Goal: Task Accomplishment & Management: Manage account settings

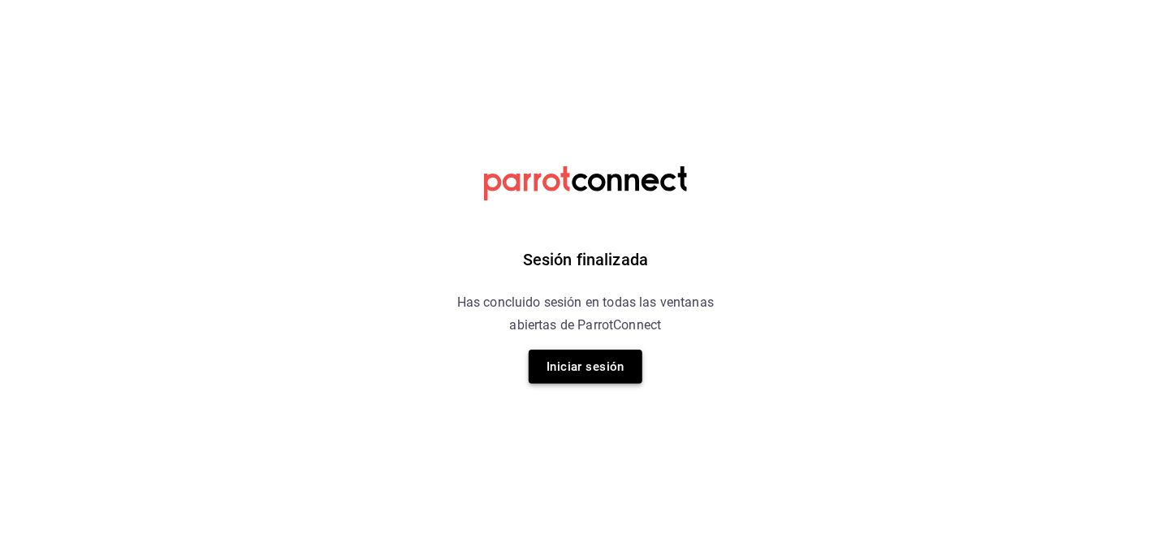
click at [623, 369] on button "Iniciar sesión" at bounding box center [585, 367] width 114 height 34
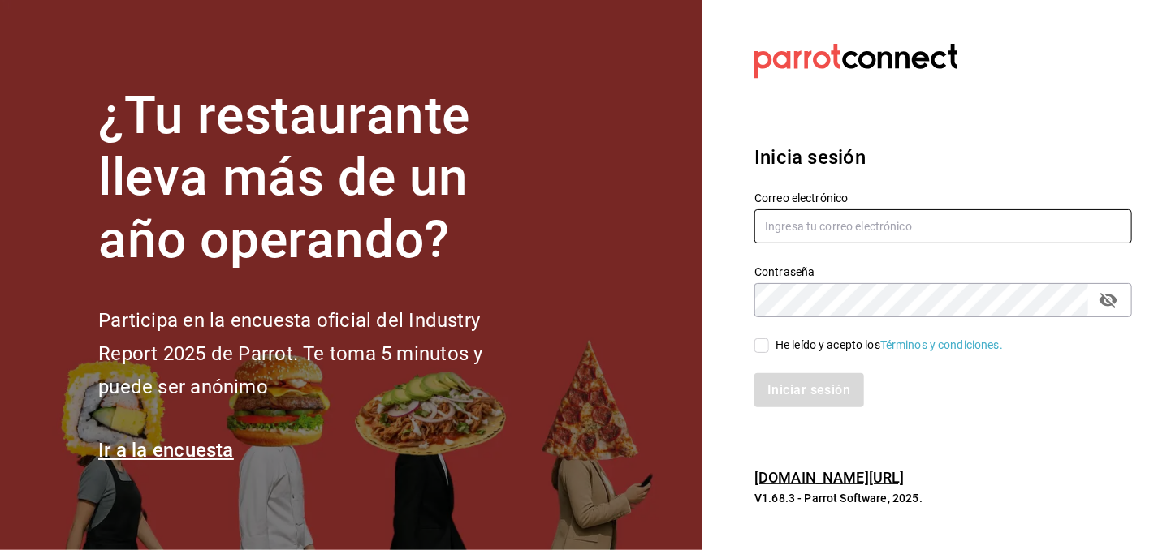
drag, startPoint x: 834, startPoint y: 215, endPoint x: 841, endPoint y: 222, distance: 10.3
click at [835, 216] on input "text" at bounding box center [942, 226] width 377 height 34
type input "[EMAIL_ADDRESS][DOMAIN_NAME]"
click at [762, 348] on input "He leído y acepto los Términos y condiciones." at bounding box center [761, 346] width 15 height 15
checkbox input "true"
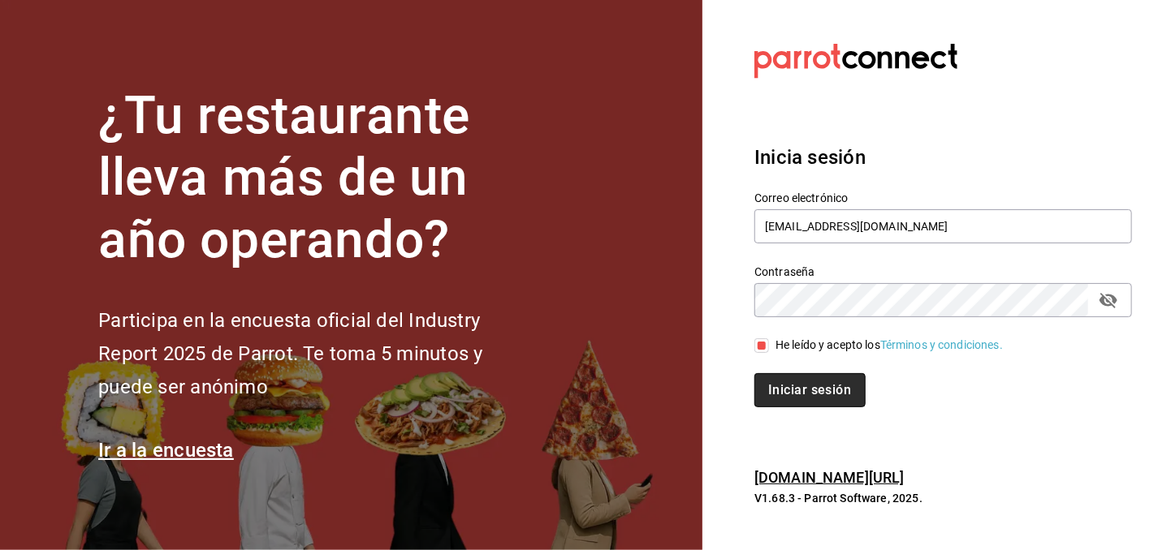
click at [772, 390] on button "Iniciar sesión" at bounding box center [809, 390] width 110 height 34
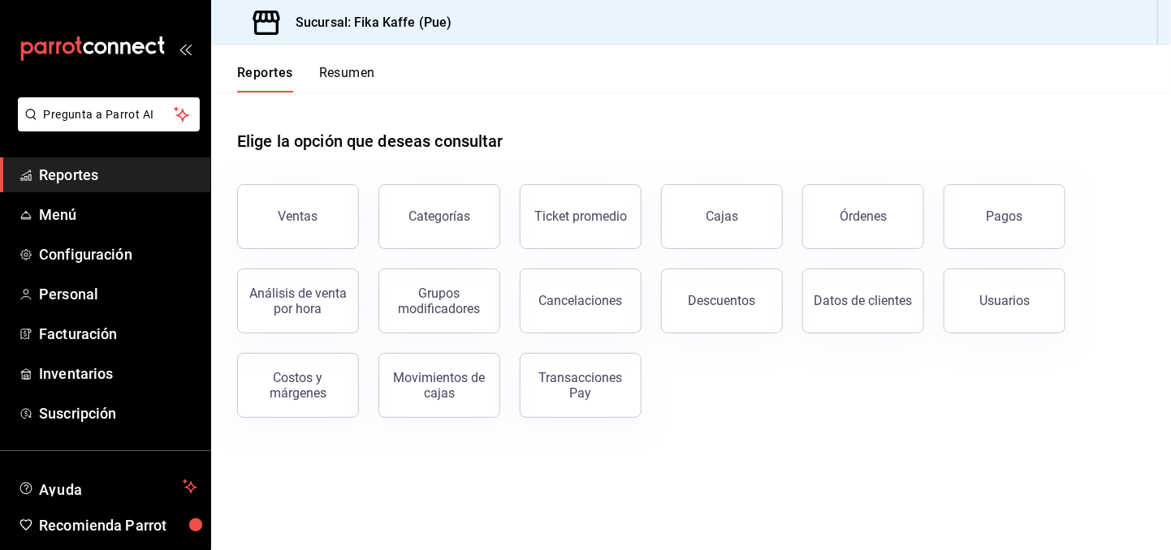
click at [331, 71] on button "Resumen" at bounding box center [347, 79] width 56 height 28
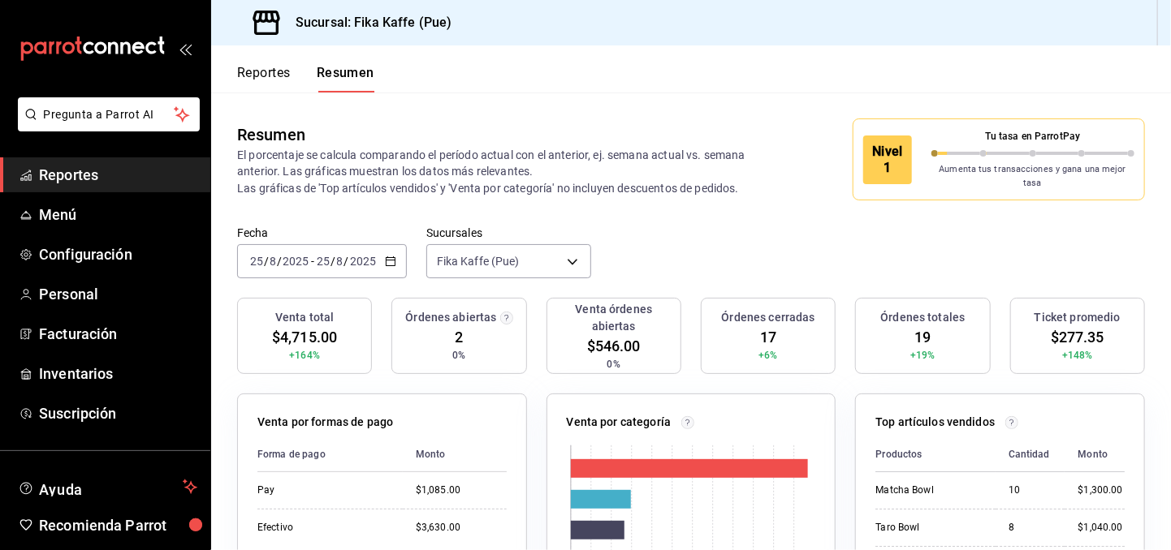
click at [394, 256] on icon "button" at bounding box center [390, 261] width 11 height 11
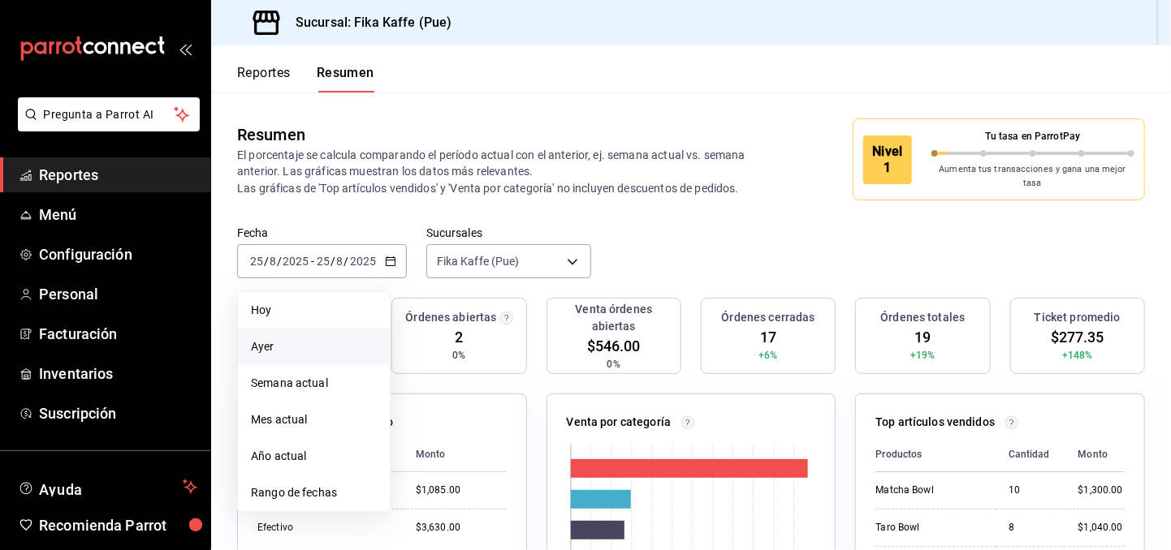
click at [300, 342] on span "Ayer" at bounding box center [314, 347] width 126 height 17
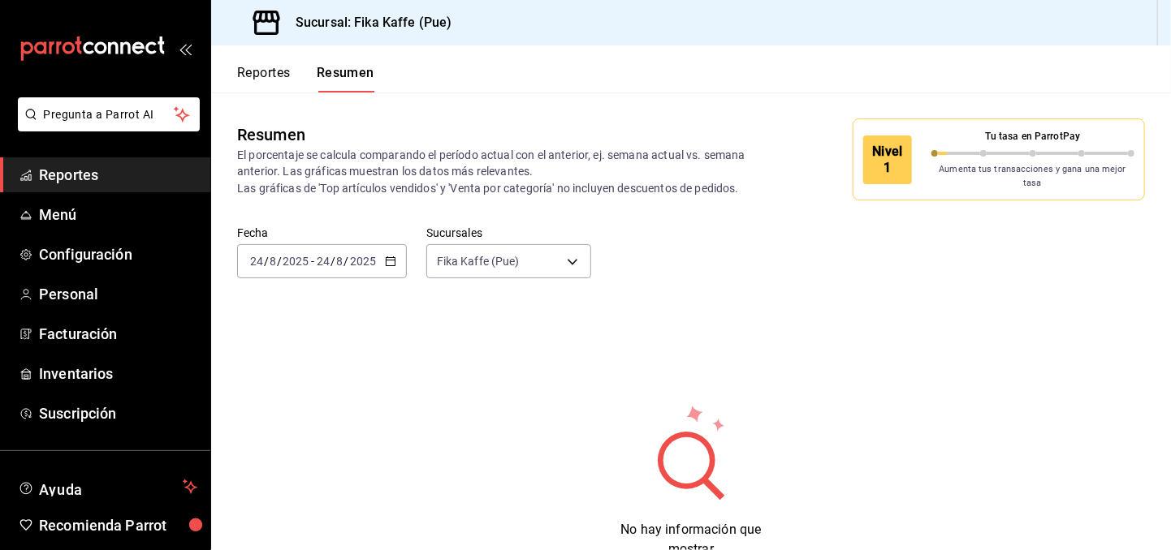
click at [397, 256] on div "2025-08-24 24 / 8 / 2025 - 2025-08-24 24 / 8 / 2025" at bounding box center [322, 261] width 170 height 34
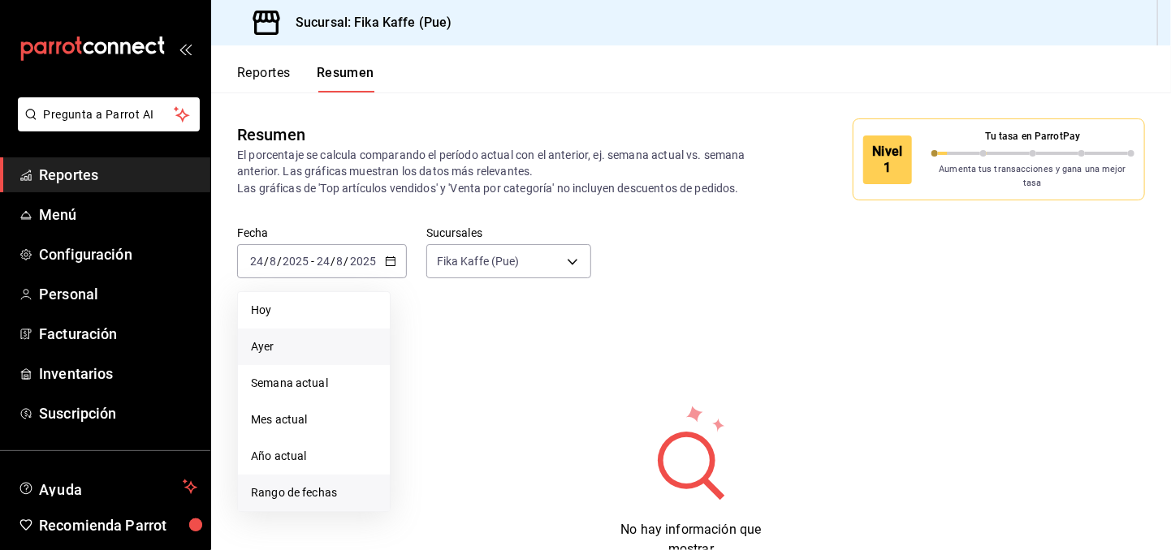
click at [335, 485] on span "Rango de fechas" at bounding box center [314, 493] width 126 height 17
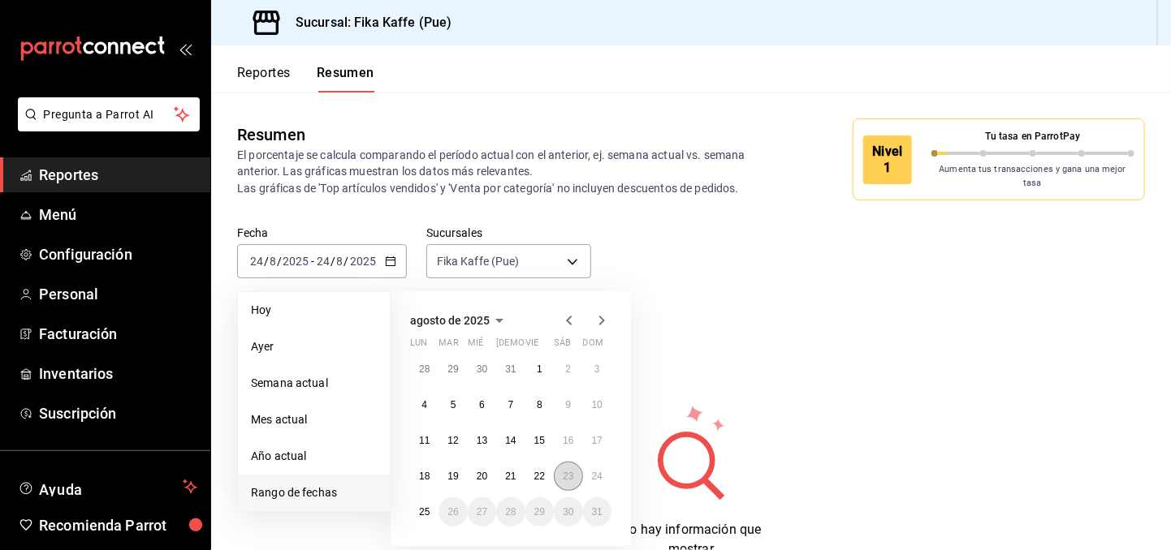
click at [571, 471] on abbr "23" at bounding box center [568, 476] width 11 height 11
click at [575, 470] on button "23" at bounding box center [568, 476] width 28 height 29
